Goal: Transaction & Acquisition: Purchase product/service

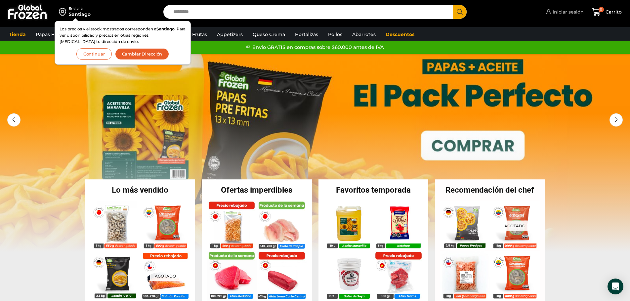
click at [560, 12] on span "Iniciar sesión" at bounding box center [567, 12] width 33 height 7
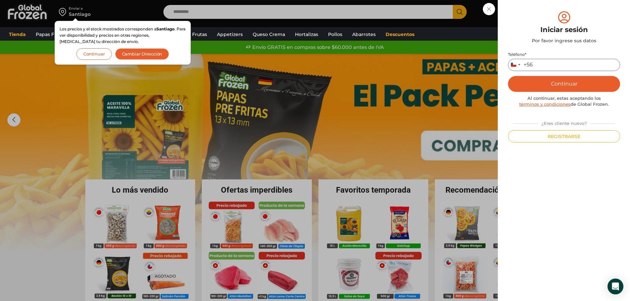
drag, startPoint x: 548, startPoint y: 65, endPoint x: 542, endPoint y: 64, distance: 6.2
click at [548, 65] on input "Teléfono *" at bounding box center [564, 65] width 112 height 12
type input "*********"
click at [568, 83] on button "Continuar" at bounding box center [564, 84] width 112 height 16
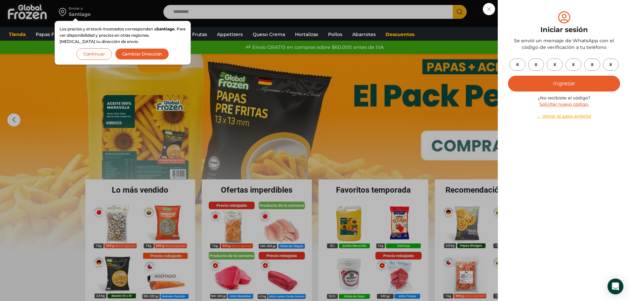
click at [520, 66] on input "text" at bounding box center [517, 65] width 16 height 12
type input "*"
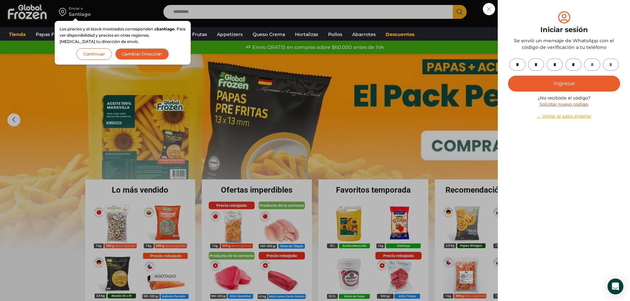
type input "*"
click at [570, 83] on button "Ingresar" at bounding box center [564, 84] width 112 height 16
click at [95, 54] on button "Continuar" at bounding box center [93, 54] width 35 height 12
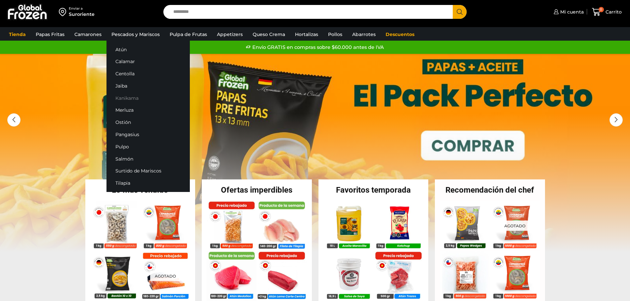
click at [127, 98] on link "Kanikama" at bounding box center [148, 98] width 83 height 12
drag, startPoint x: 127, startPoint y: 98, endPoint x: 157, endPoint y: 89, distance: 31.1
click at [127, 98] on link "Kanikama" at bounding box center [148, 98] width 83 height 12
click at [125, 98] on link "Kanikama" at bounding box center [148, 98] width 83 height 12
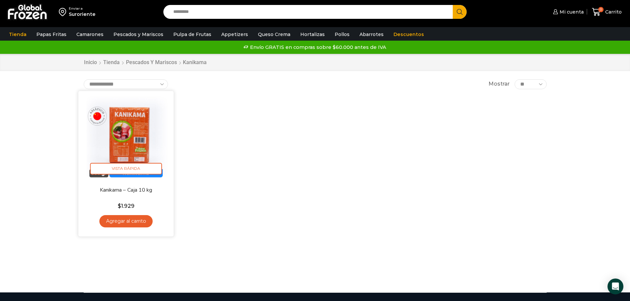
click at [133, 221] on link "Agregar al carrito" at bounding box center [125, 221] width 53 height 12
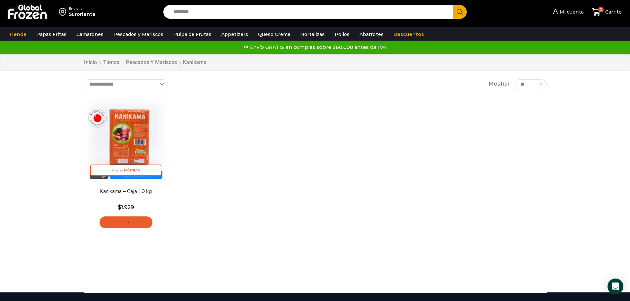
click at [630, 96] on div "Enviar a Suroriente Search input Search Mi cuenta" at bounding box center [315, 146] width 630 height 293
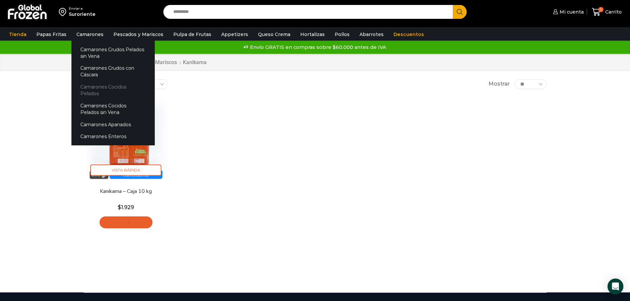
click at [96, 89] on link "Camarones Cocidos Pelados" at bounding box center [112, 90] width 83 height 19
click at [101, 88] on link "Camarones Cocidos Pelados" at bounding box center [112, 90] width 83 height 19
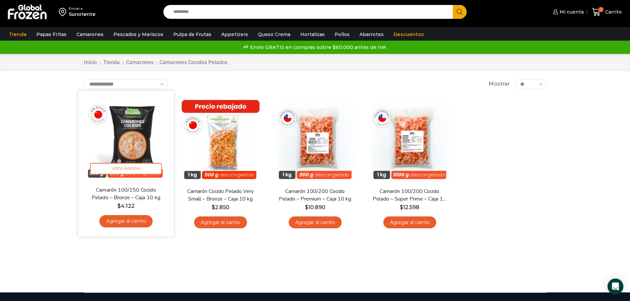
click at [125, 225] on link "Agregar al carrito" at bounding box center [125, 221] width 53 height 12
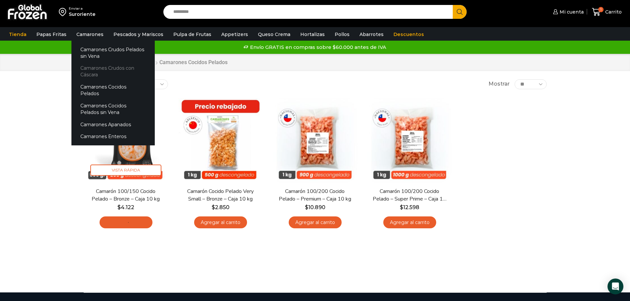
click at [97, 68] on link "Camarones Crudos con Cáscara" at bounding box center [112, 71] width 83 height 19
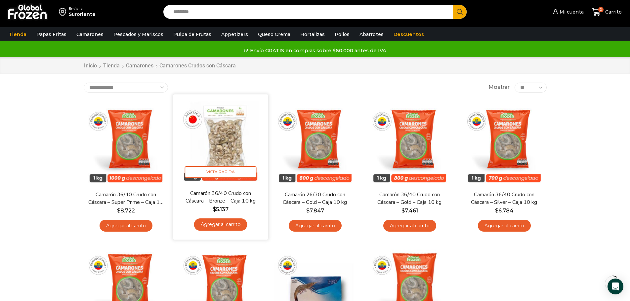
scroll to position [99, 0]
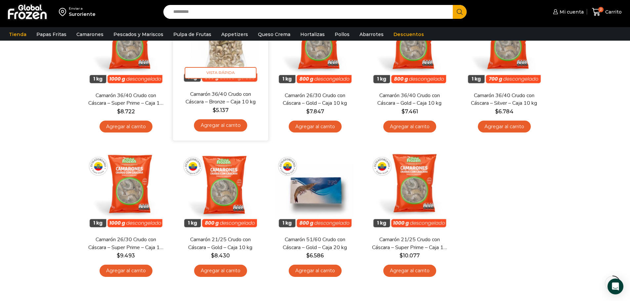
click at [221, 125] on link "Agregar al carrito" at bounding box center [220, 125] width 53 height 12
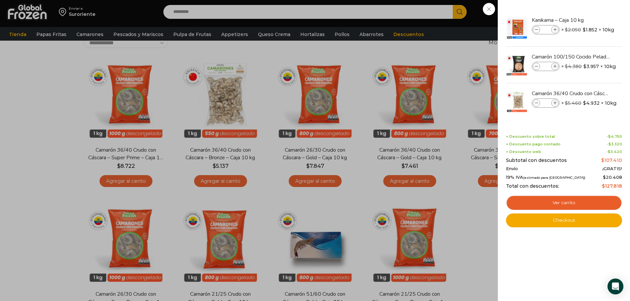
scroll to position [33, 0]
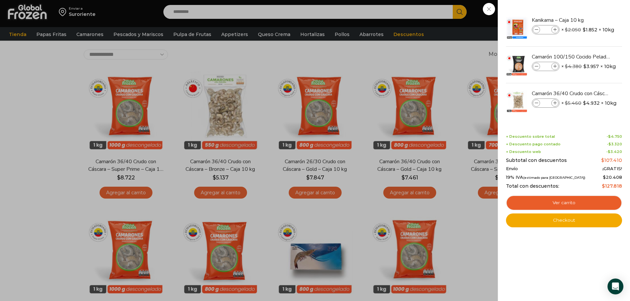
click at [591, 20] on div "3 Carrito 3 3 Shopping Cart *" at bounding box center [607, 12] width 33 height 16
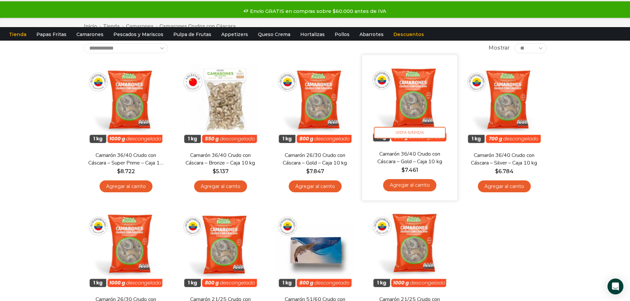
scroll to position [0, 0]
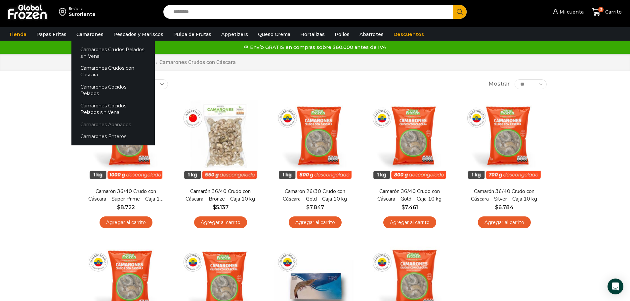
click at [95, 118] on link "Camarones Apanados" at bounding box center [112, 124] width 83 height 12
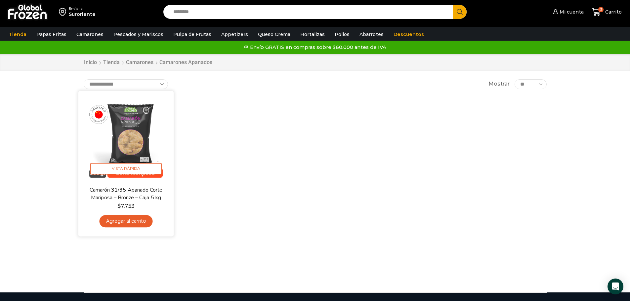
click at [134, 222] on link "Agregar al carrito" at bounding box center [125, 221] width 53 height 12
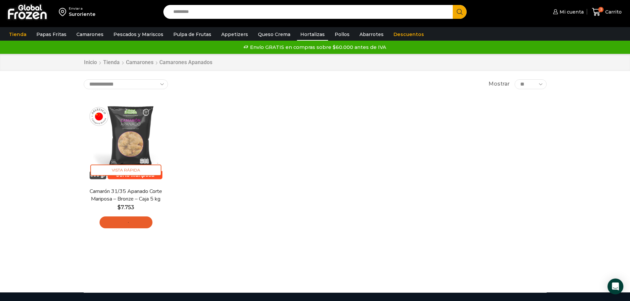
click at [300, 35] on link "Hortalizas" at bounding box center [312, 34] width 31 height 13
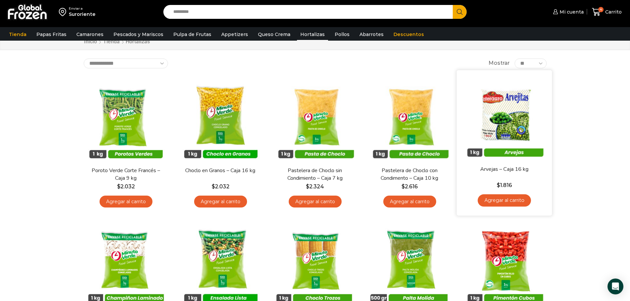
scroll to position [132, 0]
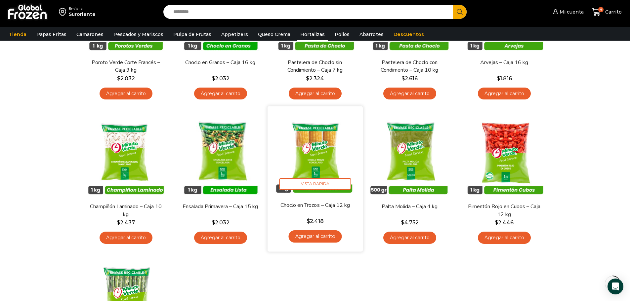
click at [317, 237] on link "Agregar al carrito" at bounding box center [314, 237] width 53 height 12
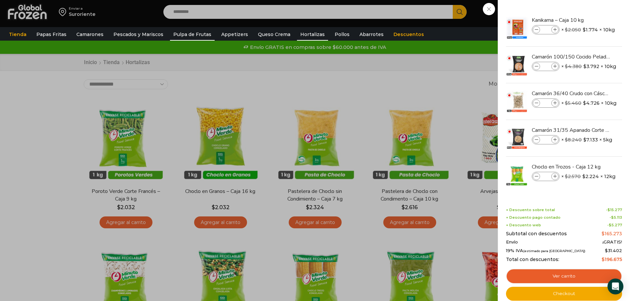
click at [194, 36] on link "Pulpa de Frutas" at bounding box center [192, 34] width 45 height 13
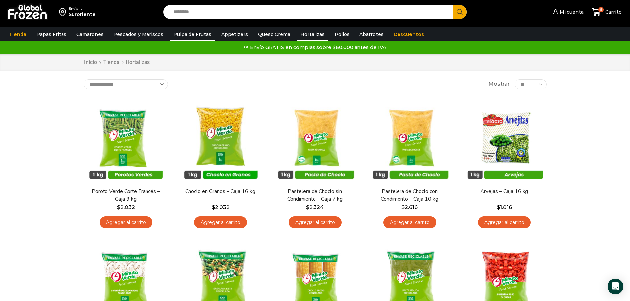
click at [187, 34] on link "Pulpa de Frutas" at bounding box center [192, 34] width 45 height 13
click at [189, 36] on link "Pulpa de Frutas" at bounding box center [192, 34] width 45 height 13
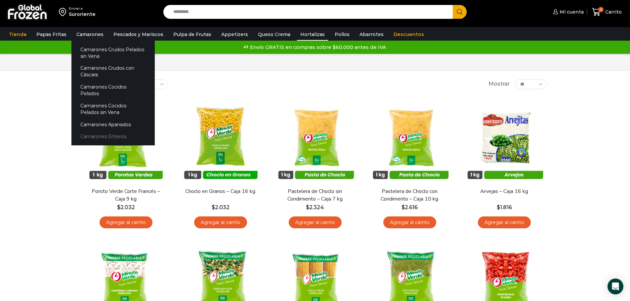
click at [88, 133] on link "Camarones Enteros" at bounding box center [112, 137] width 83 height 12
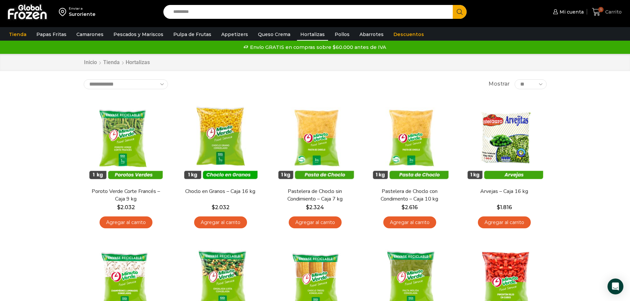
click at [606, 12] on span "Carrito" at bounding box center [613, 12] width 18 height 7
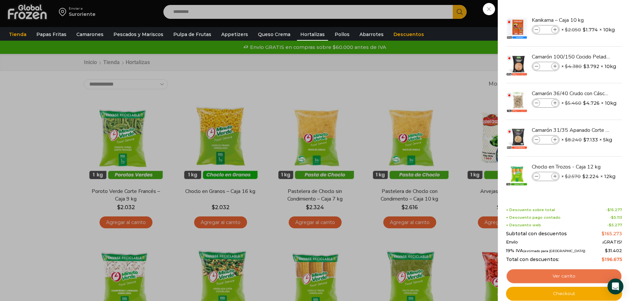
click at [560, 274] on link "Ver carrito" at bounding box center [564, 276] width 116 height 15
click at [554, 278] on link "Ver carrito" at bounding box center [564, 276] width 116 height 15
click at [572, 275] on link "Ver carrito" at bounding box center [564, 276] width 116 height 15
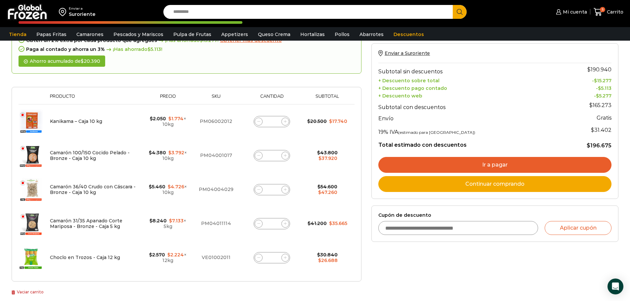
click at [276, 119] on input "*" at bounding box center [271, 121] width 9 height 9
type input "*"
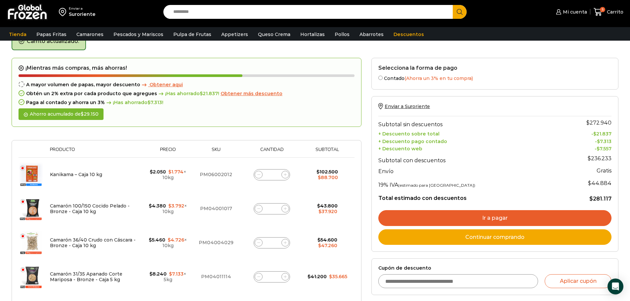
scroll to position [70, 0]
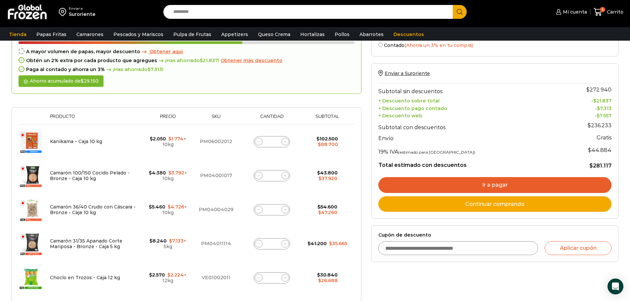
click at [273, 175] on input "*" at bounding box center [271, 175] width 9 height 9
type input "*"
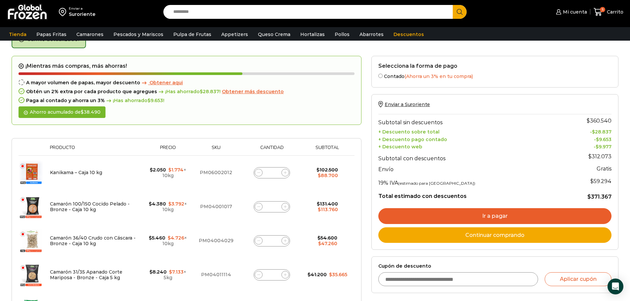
scroll to position [37, 0]
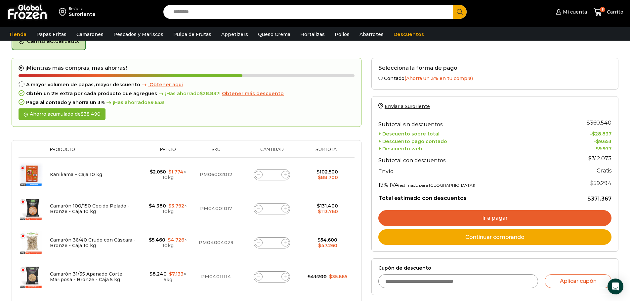
click at [274, 242] on input "*" at bounding box center [271, 243] width 9 height 9
type input "*"
click at [313, 259] on form "¡Mientras más compras, más ahorras! A mayor volumen de papas, mayor descuento O…" at bounding box center [187, 197] width 350 height 278
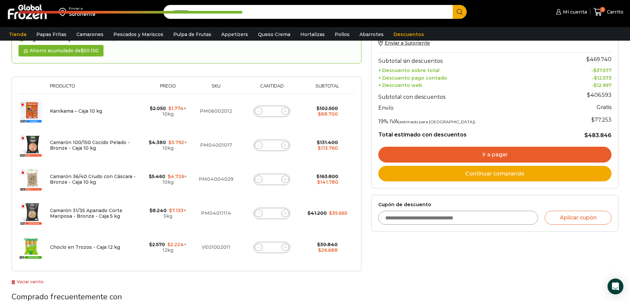
scroll to position [104, 0]
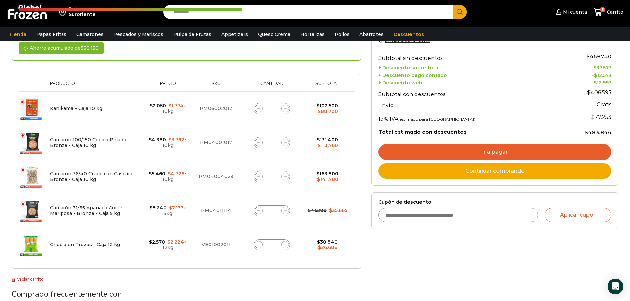
click at [275, 210] on input "*" at bounding box center [271, 210] width 9 height 9
type input "*"
click at [313, 224] on td "$ 41.200 Original price was: $41.200. $ 35.665 Current price is: $35.665." at bounding box center [327, 211] width 48 height 34
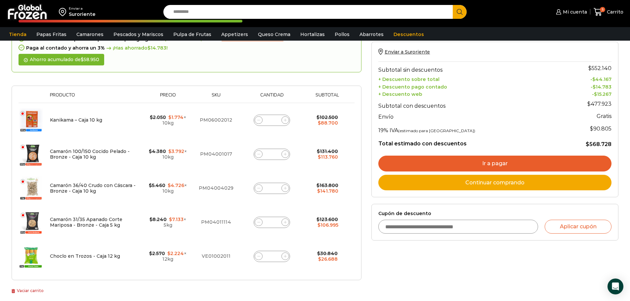
scroll to position [137, 0]
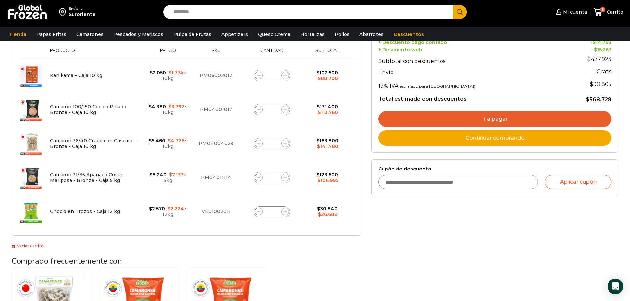
click at [273, 211] on input "*" at bounding box center [271, 211] width 9 height 9
type input "*"
click at [315, 233] on div "Thumbnail image Producto Precio Sku Cantidad Subtotal Eliminar artículo Kanikam…" at bounding box center [187, 138] width 350 height 195
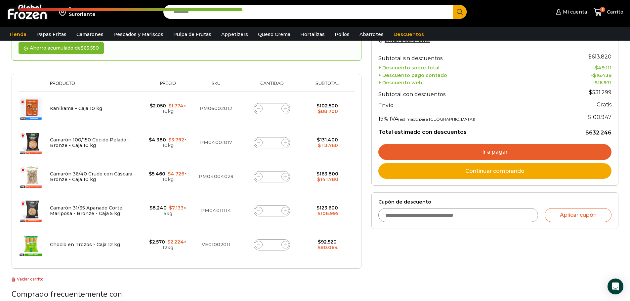
scroll to position [70, 0]
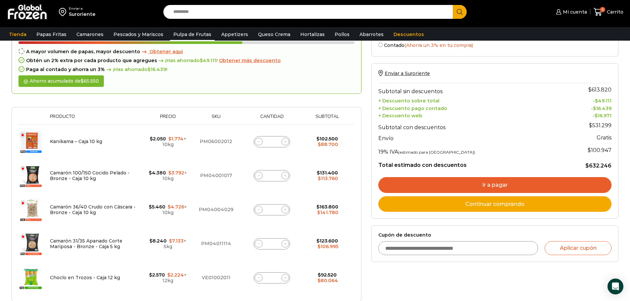
click at [193, 34] on link "Pulpa de Frutas" at bounding box center [192, 34] width 45 height 13
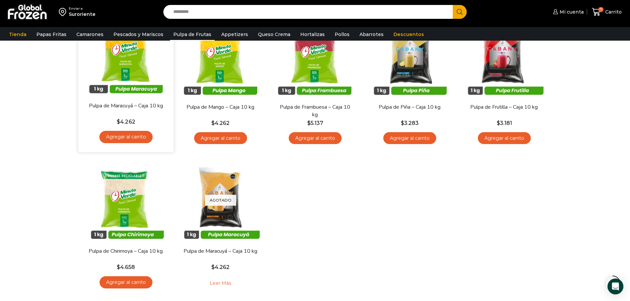
scroll to position [99, 0]
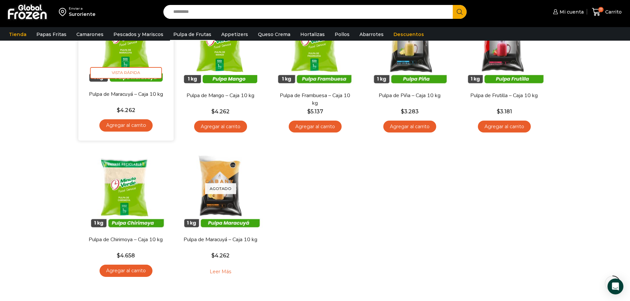
click at [129, 125] on link "Agregar al carrito" at bounding box center [125, 125] width 53 height 12
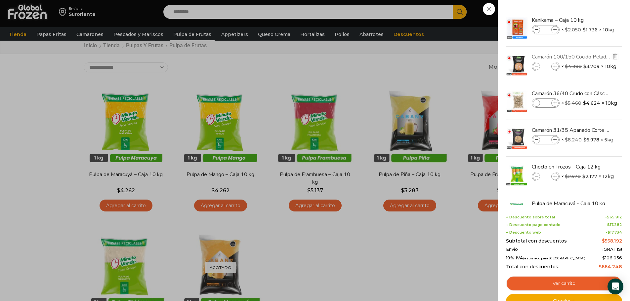
scroll to position [0, 0]
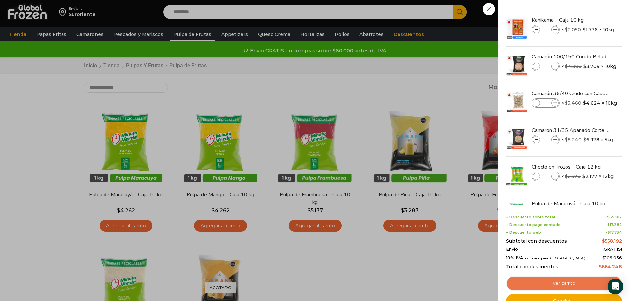
click at [574, 282] on link "Ver carrito" at bounding box center [564, 283] width 116 height 15
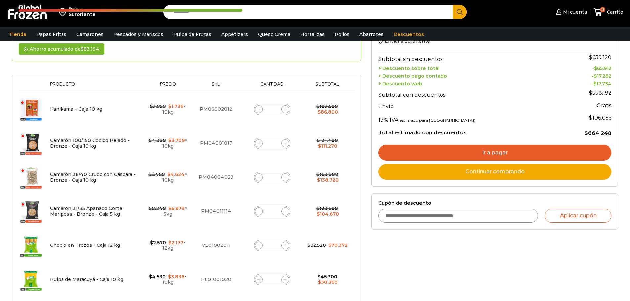
scroll to position [132, 0]
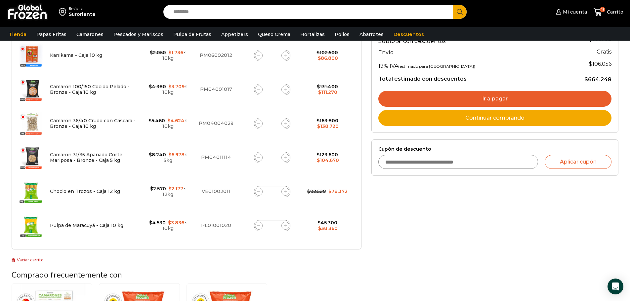
click at [275, 224] on input "*" at bounding box center [272, 225] width 9 height 9
type input "*"
click at [319, 246] on div "Thumbnail image Producto Precio Sku Cantidad Subtotal Eliminar artículo Kanikam…" at bounding box center [187, 135] width 350 height 229
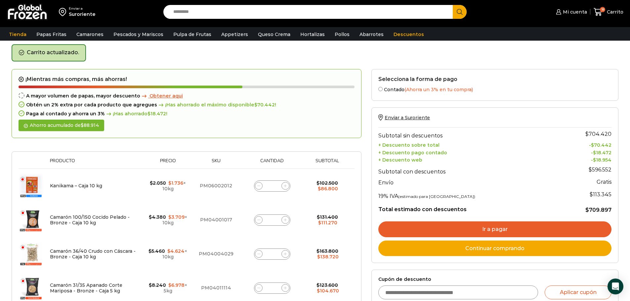
scroll to position [4, 0]
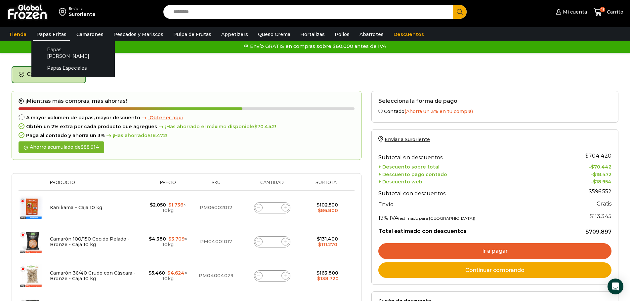
click at [48, 34] on link "Papas Fritas" at bounding box center [51, 34] width 37 height 13
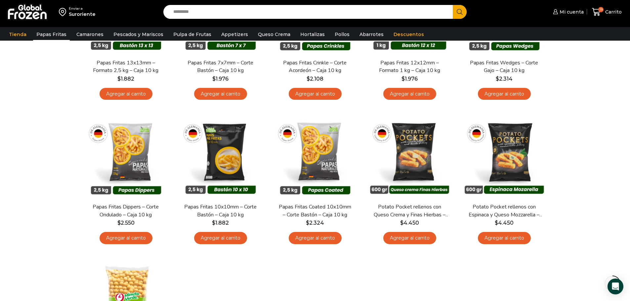
scroll to position [132, 0]
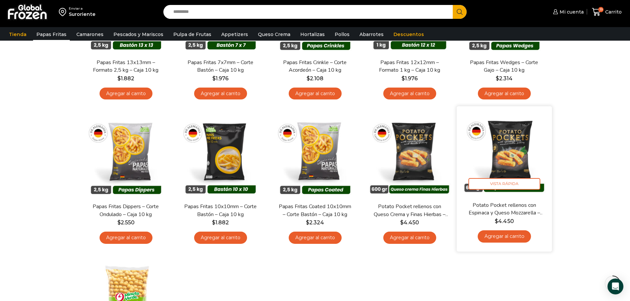
click at [497, 238] on link "Agregar al carrito" at bounding box center [504, 237] width 53 height 12
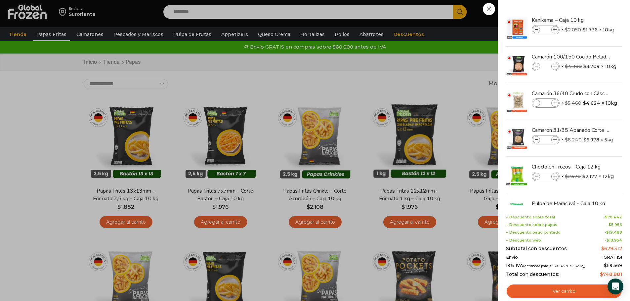
scroll to position [0, 0]
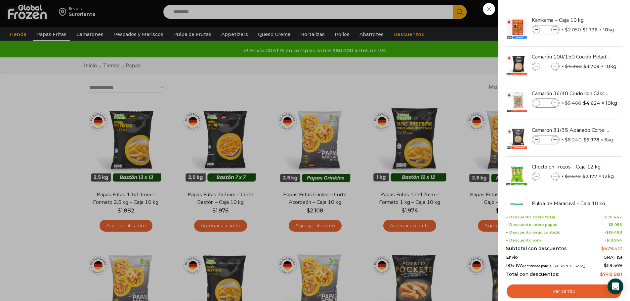
click at [591, 20] on div "20 [GEOGRAPHIC_DATA] 20 20 Shopping Cart *" at bounding box center [607, 12] width 33 height 16
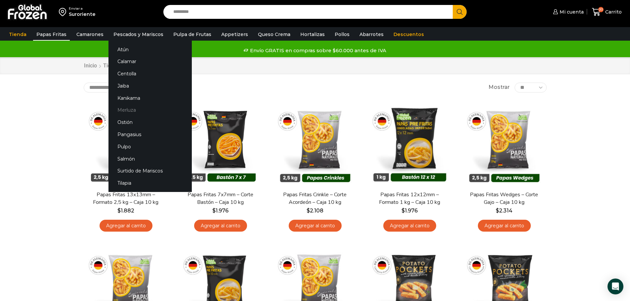
click at [120, 110] on link "Merluza" at bounding box center [150, 110] width 83 height 12
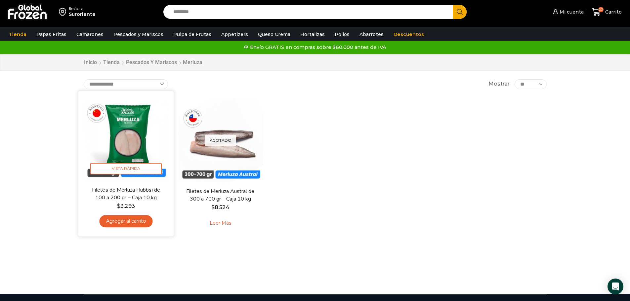
click at [131, 221] on link "Agregar al carrito" at bounding box center [125, 221] width 53 height 12
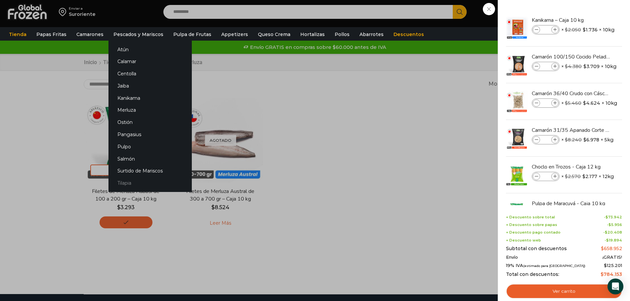
click at [121, 184] on link "Tilapia" at bounding box center [150, 183] width 83 height 12
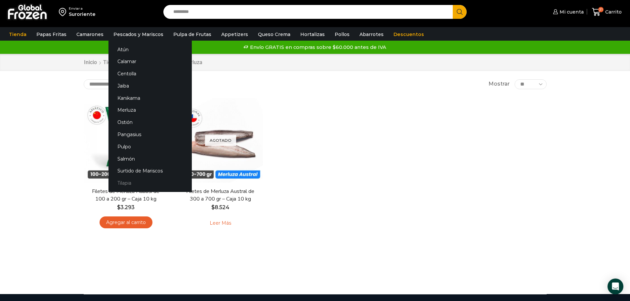
click at [119, 181] on link "Tilapia" at bounding box center [150, 183] width 83 height 12
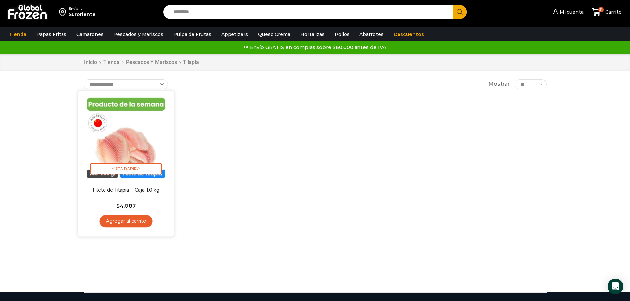
click at [118, 219] on link "Agregar al carrito" at bounding box center [125, 221] width 53 height 12
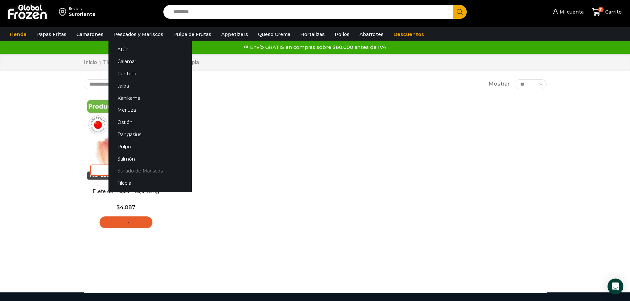
click at [136, 171] on link "Surtido de Mariscos" at bounding box center [150, 171] width 83 height 12
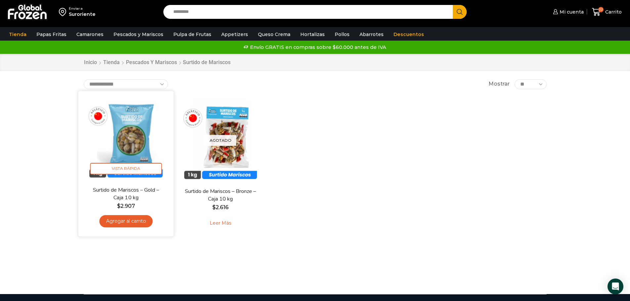
click at [124, 219] on link "Agregar al carrito" at bounding box center [125, 221] width 53 height 12
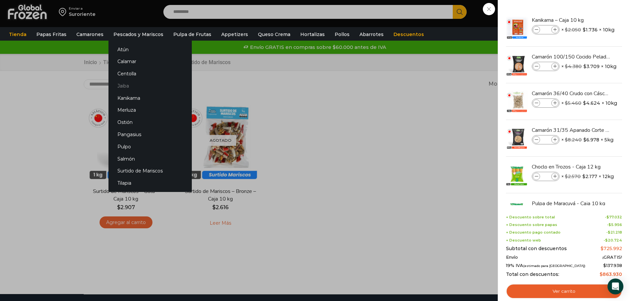
click at [121, 85] on link "Jaiba" at bounding box center [150, 86] width 83 height 12
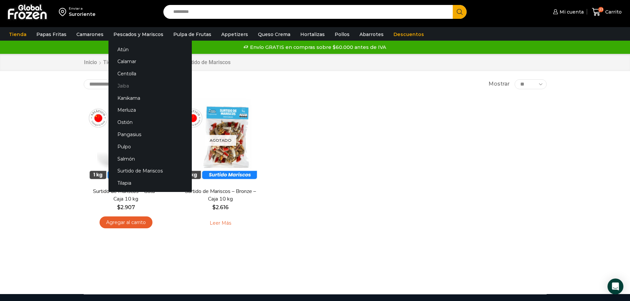
click at [121, 85] on link "Jaiba" at bounding box center [150, 86] width 83 height 12
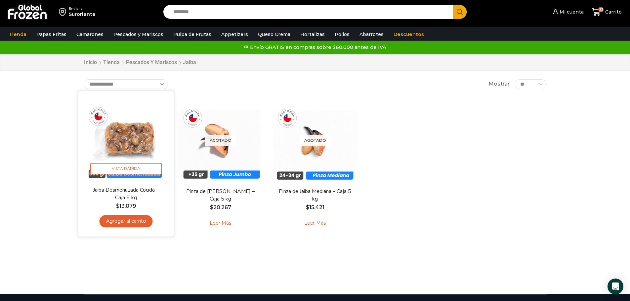
click at [119, 223] on link "Agregar al carrito" at bounding box center [125, 221] width 53 height 12
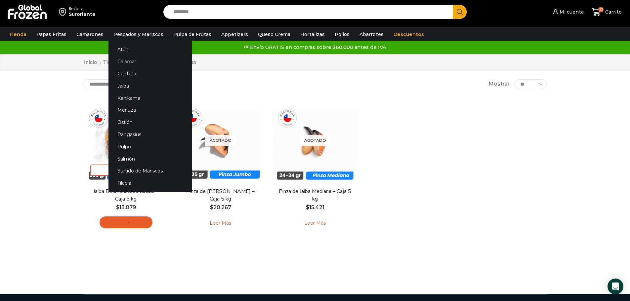
click at [126, 62] on link "Calamar" at bounding box center [150, 62] width 83 height 12
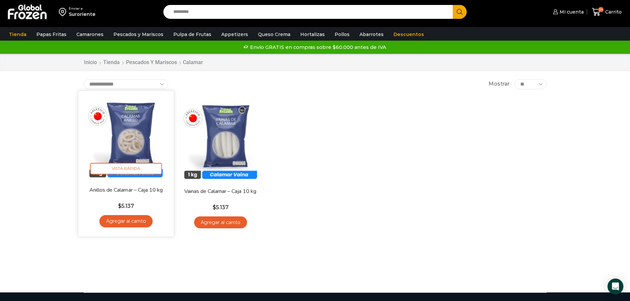
click at [118, 222] on link "Agregar al carrito" at bounding box center [125, 221] width 53 height 12
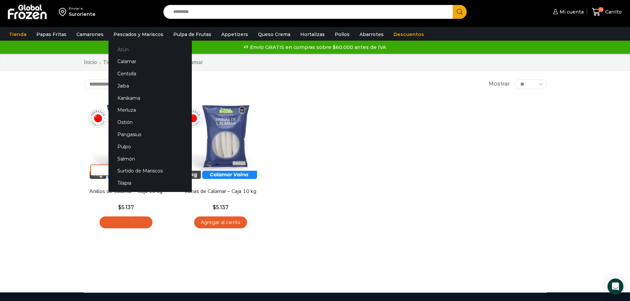
click at [119, 48] on link "Atún" at bounding box center [150, 49] width 83 height 12
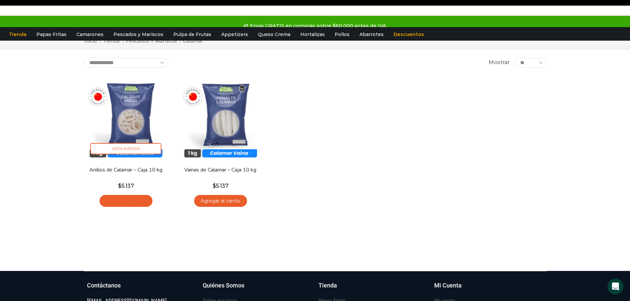
scroll to position [33, 0]
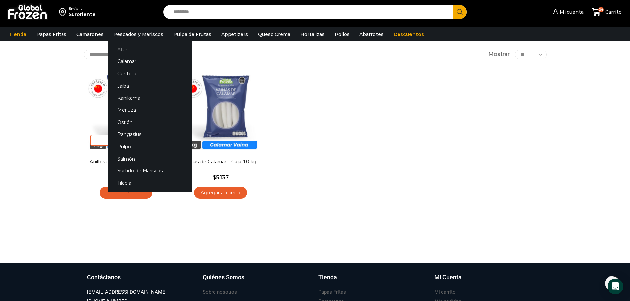
click at [119, 46] on link "Atún" at bounding box center [150, 49] width 83 height 12
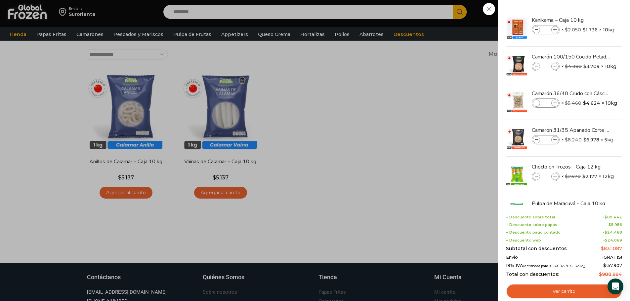
click at [591, 20] on div "25 Carrito 25 25 Shopping Cart *" at bounding box center [607, 12] width 33 height 16
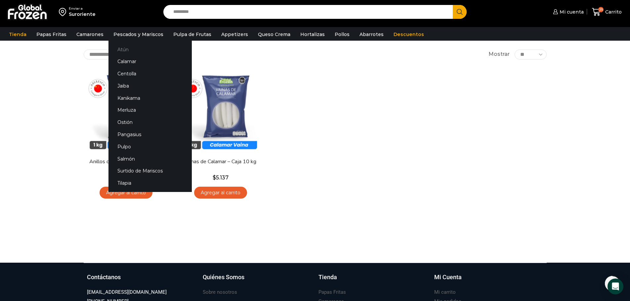
click at [120, 51] on link "Atún" at bounding box center [150, 49] width 83 height 12
click at [116, 49] on link "Atún" at bounding box center [150, 49] width 83 height 12
click at [113, 48] on link "Atún" at bounding box center [150, 49] width 83 height 12
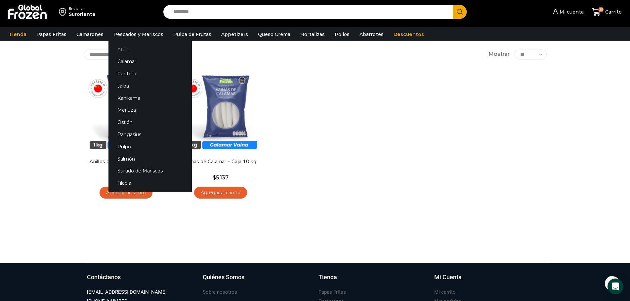
click at [113, 48] on link "Atún" at bounding box center [150, 49] width 83 height 12
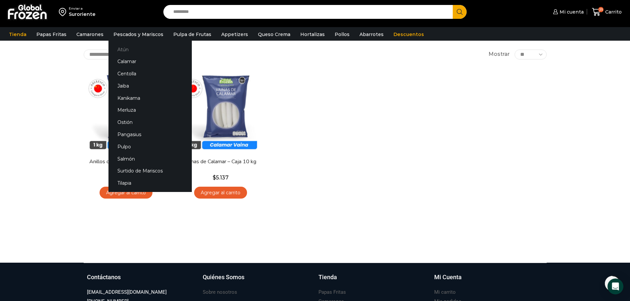
click at [113, 48] on link "Atún" at bounding box center [150, 49] width 83 height 12
click at [125, 49] on link "Atún" at bounding box center [150, 49] width 83 height 12
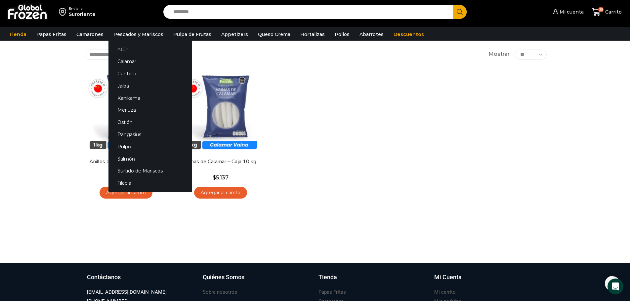
click at [125, 49] on link "Atún" at bounding box center [150, 49] width 83 height 12
click at [122, 50] on link "Atún" at bounding box center [150, 49] width 83 height 12
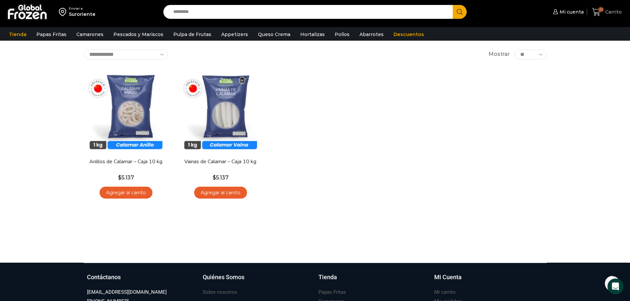
click at [612, 11] on span "Carrito" at bounding box center [613, 12] width 18 height 7
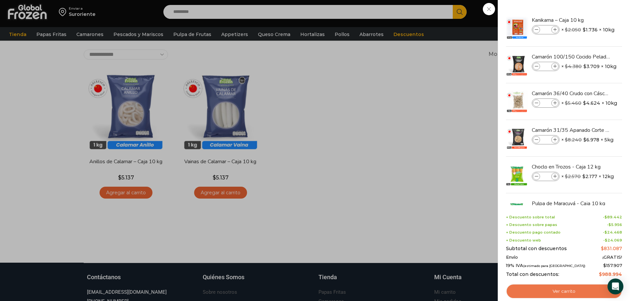
click at [571, 291] on link "Ver carrito" at bounding box center [564, 291] width 116 height 15
click at [563, 290] on link "Ver carrito" at bounding box center [564, 291] width 116 height 15
click at [562, 294] on link "Ver carrito" at bounding box center [564, 291] width 116 height 15
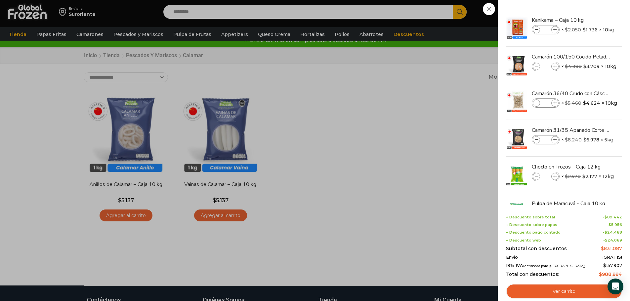
scroll to position [0, 0]
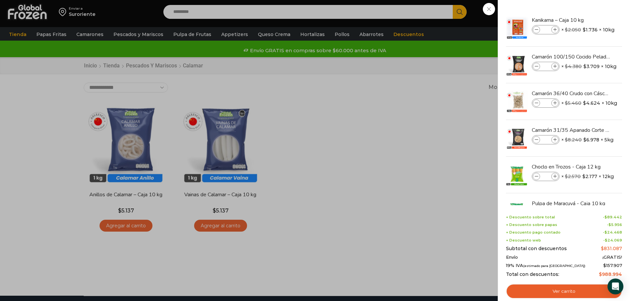
click at [591, 20] on div "25 Carrito 25 25 Shopping Cart *" at bounding box center [607, 12] width 33 height 16
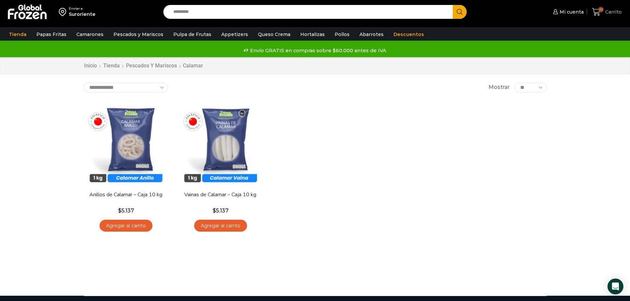
click at [615, 13] on span "Carrito" at bounding box center [613, 12] width 18 height 7
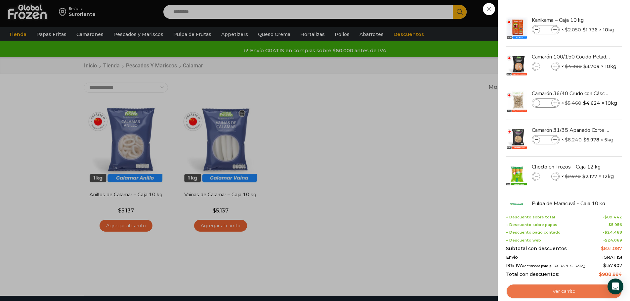
click at [560, 293] on link "Ver carrito" at bounding box center [564, 291] width 116 height 15
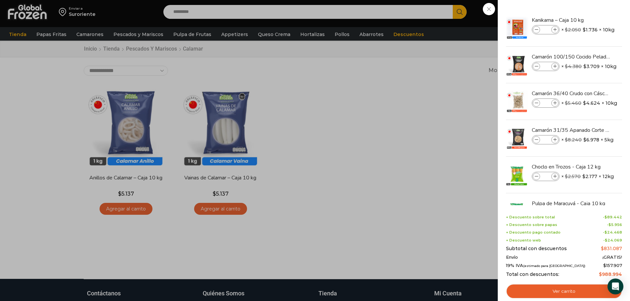
scroll to position [33, 0]
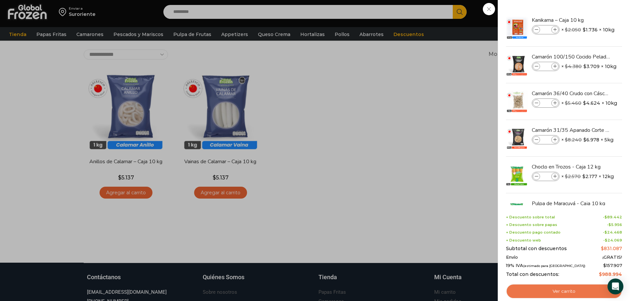
click at [564, 293] on link "Ver carrito" at bounding box center [564, 291] width 116 height 15
drag, startPoint x: 323, startPoint y: 167, endPoint x: 444, endPoint y: 165, distance: 120.8
click at [591, 20] on div "25 Carrito 25 25 Shopping Cart *" at bounding box center [607, 12] width 33 height 16
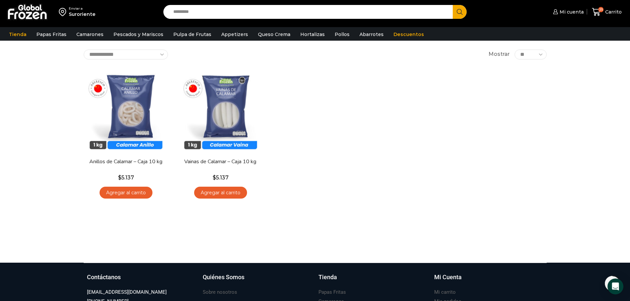
click at [444, 165] on div "En stock Vista Rápida Anillos de Calamar – Caja 10 kg $ 5.137 Agregar al carrit…" at bounding box center [315, 136] width 473 height 145
click at [610, 10] on span "Carrito" at bounding box center [613, 12] width 18 height 7
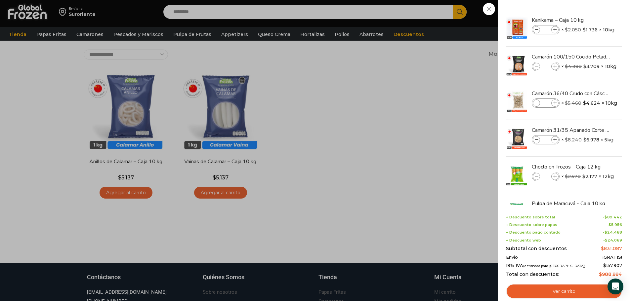
click at [610, 10] on li "Kanikama – Caja 10 kg Kanikama – Caja 10 kg cantidad * × $ 2.050 Original price…" at bounding box center [564, 28] width 117 height 37
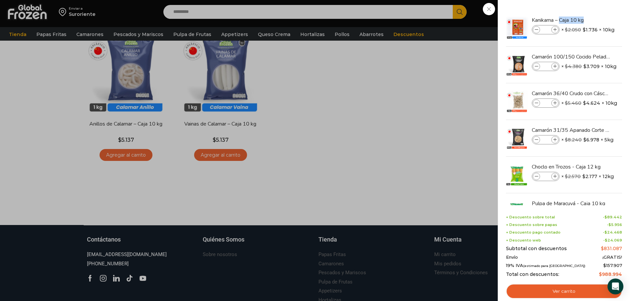
scroll to position [0, 0]
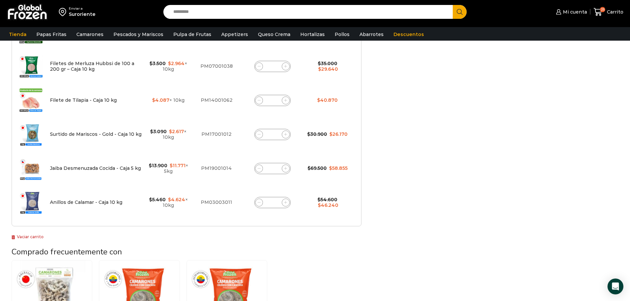
scroll to position [364, 0]
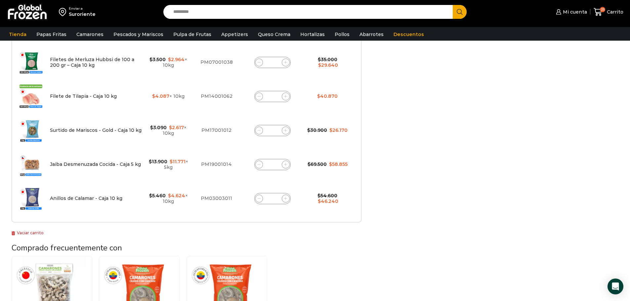
click at [276, 96] on input "*" at bounding box center [272, 96] width 9 height 9
type input "*"
click at [293, 112] on td "Filete de Tilapia - Caja 10 kg cantidad *" at bounding box center [272, 96] width 63 height 34
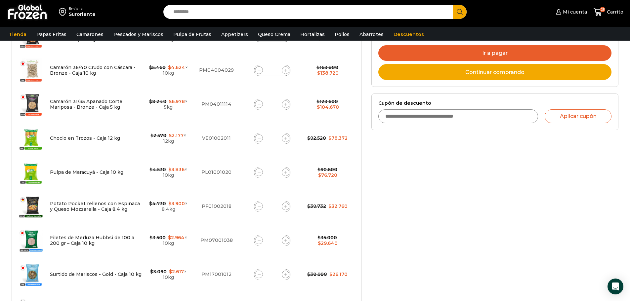
scroll to position [236, 0]
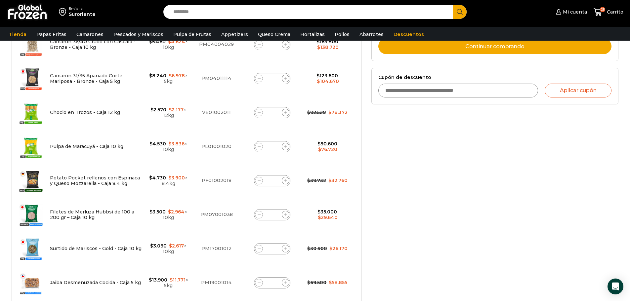
click at [274, 181] on input "*" at bounding box center [272, 180] width 9 height 9
type input "*"
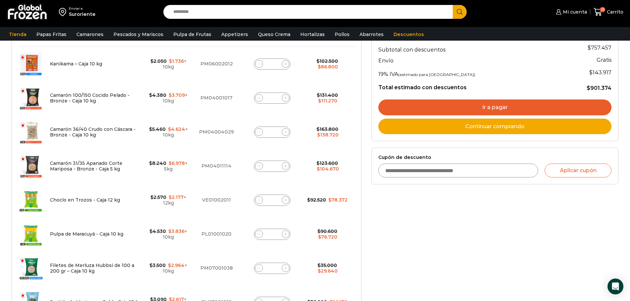
scroll to position [137, 0]
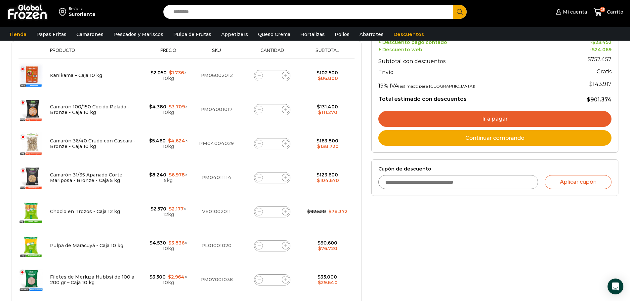
click at [276, 109] on input "*" at bounding box center [272, 109] width 9 height 9
type input "*"
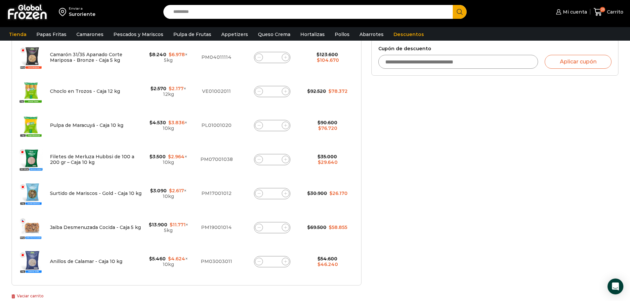
scroll to position [269, 0]
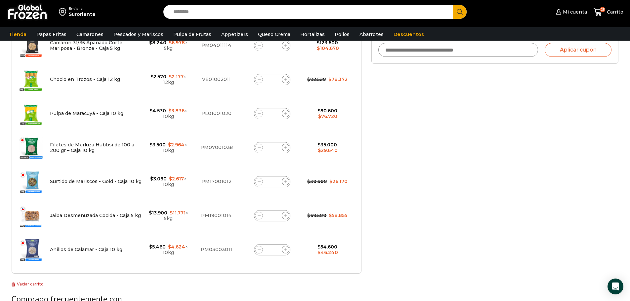
click at [274, 78] on input "*" at bounding box center [272, 79] width 9 height 9
type input "*"
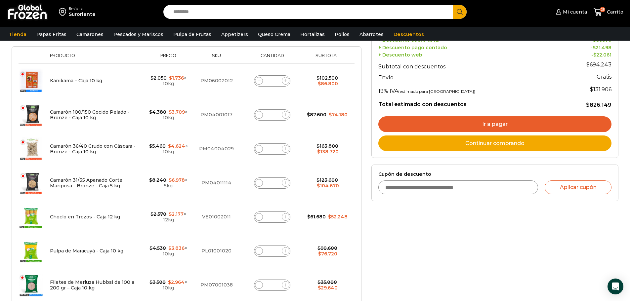
scroll to position [104, 0]
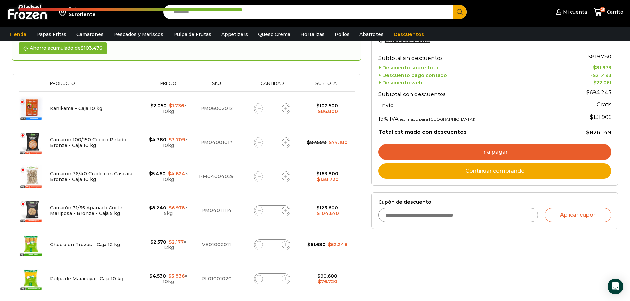
click at [484, 150] on link "Ir a pagar" at bounding box center [494, 152] width 233 height 16
click at [483, 152] on link "Ir a pagar" at bounding box center [494, 152] width 233 height 16
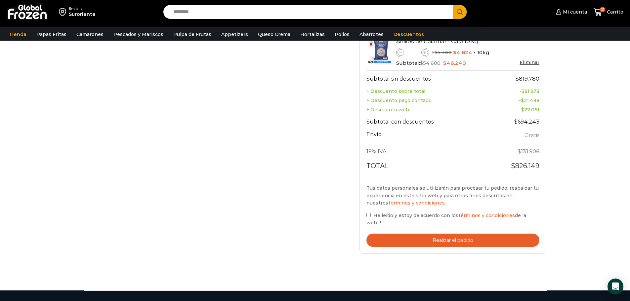
scroll to position [430, 0]
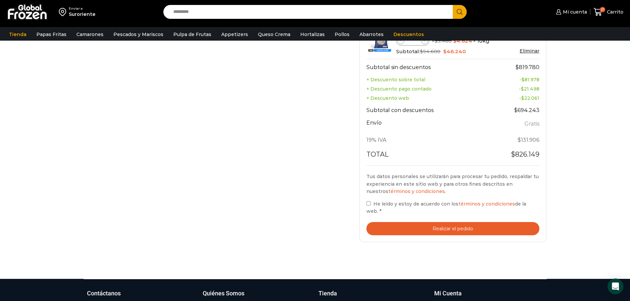
click at [454, 222] on button "Realizar el pedido" at bounding box center [453, 229] width 173 height 14
